Goal: Information Seeking & Learning: Learn about a topic

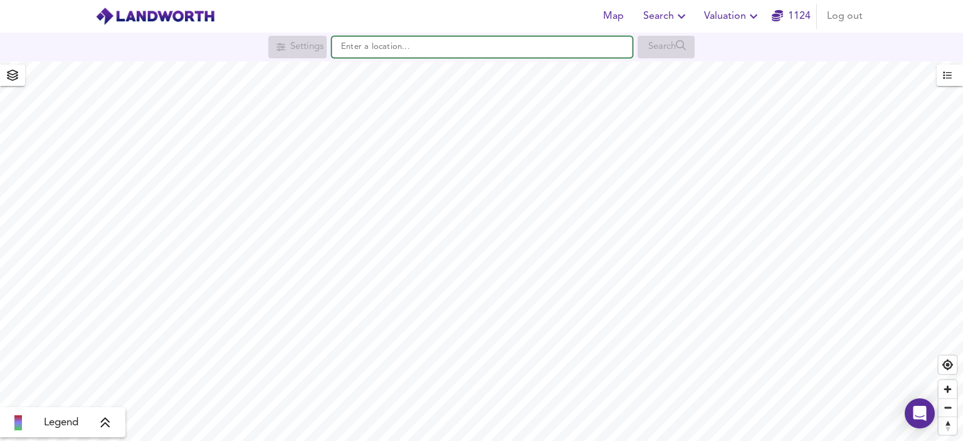
click at [366, 52] on input "text" at bounding box center [482, 46] width 301 height 21
paste input "[STREET_ADDRESS][PERSON_NAME]"
click at [604, 47] on input "[STREET_ADDRESS][PERSON_NAME]" at bounding box center [482, 46] width 301 height 21
click at [590, 50] on input "[STREET_ADDRESS][PERSON_NAME]" at bounding box center [482, 46] width 301 height 21
type input "[STREET_ADDRESS][PERSON_NAME]"
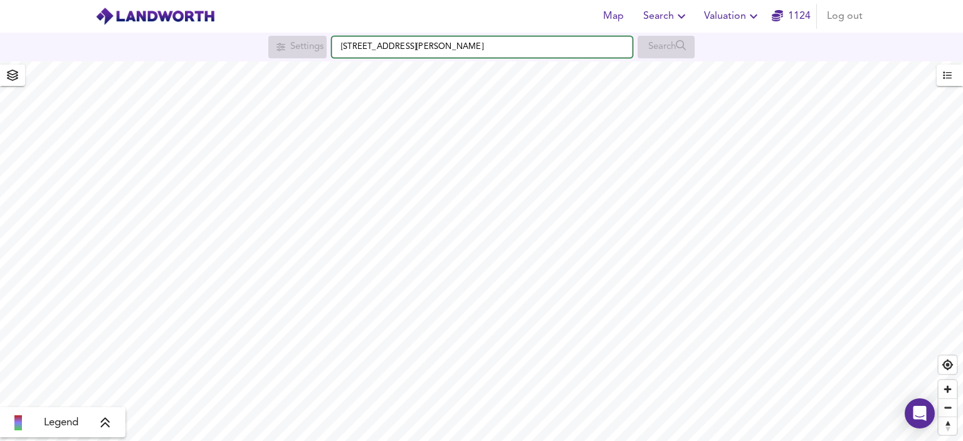
click at [590, 50] on input "[STREET_ADDRESS][PERSON_NAME]" at bounding box center [482, 46] width 301 height 21
drag, startPoint x: 550, startPoint y: 47, endPoint x: 328, endPoint y: 55, distance: 222.0
click at [328, 55] on div "Settings 24 De Lisle Road, Talbot Woods, Bournemouth, Dorset, BH3 7NF Search" at bounding box center [481, 47] width 963 height 23
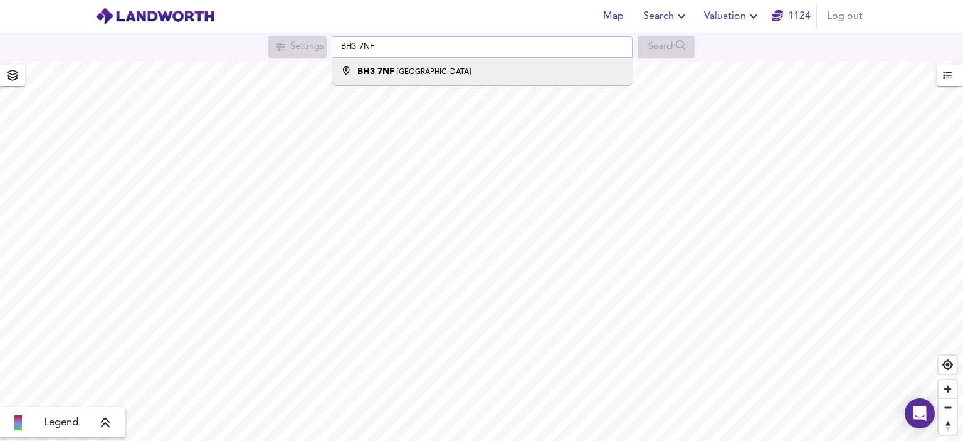
click at [417, 74] on small "De Lisle Road, Bournemouth" at bounding box center [434, 72] width 74 height 8
type input "De Lisle Road, Bournemouth BH3 7NF"
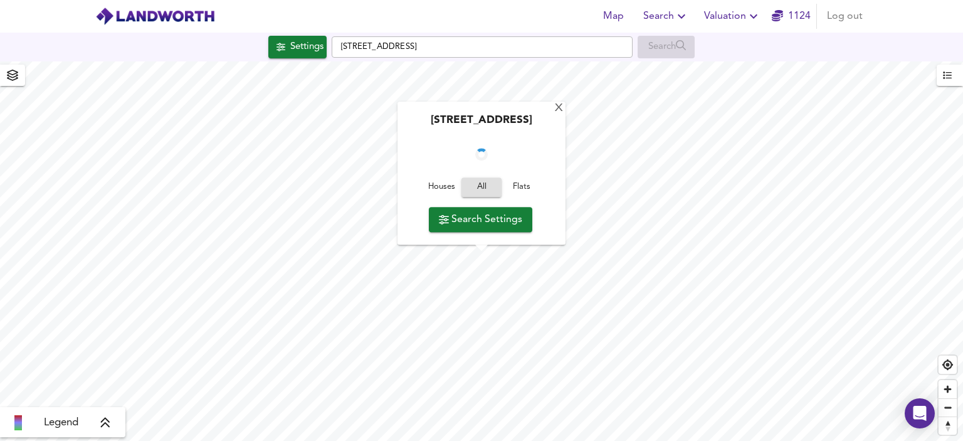
checkbox input "false"
checkbox input "true"
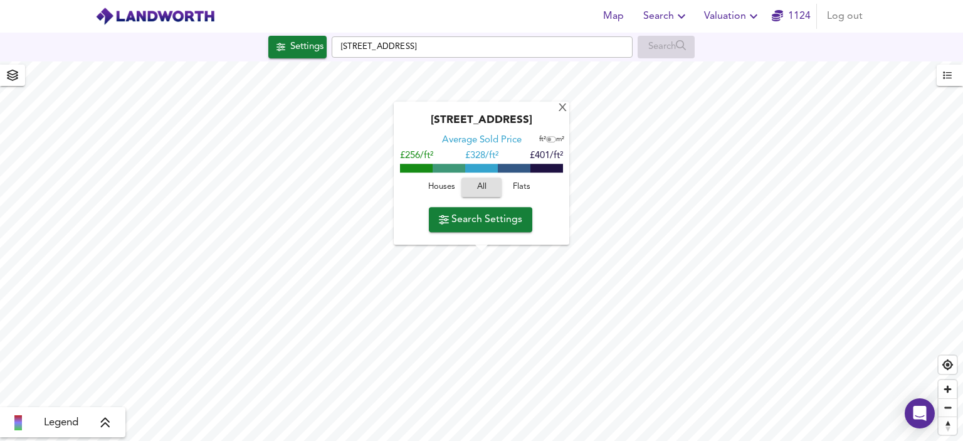
click at [441, 186] on span "Houses" at bounding box center [441, 188] width 34 height 14
